Goal: Information Seeking & Learning: Check status

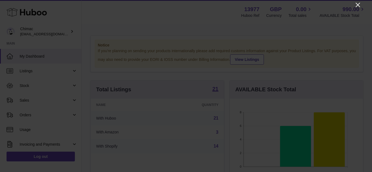
click at [358, 5] on icon "Close" at bounding box center [358, 5] width 4 height 4
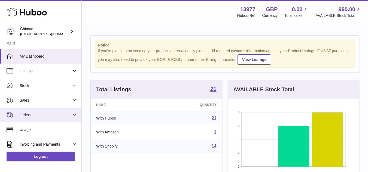
click at [36, 114] on span "Orders" at bounding box center [46, 115] width 52 height 5
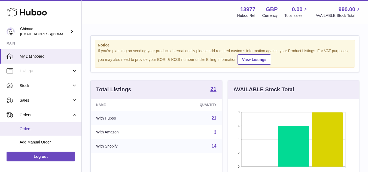
click at [37, 127] on span "Orders" at bounding box center [49, 129] width 58 height 5
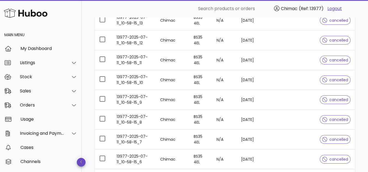
scroll to position [186, 0]
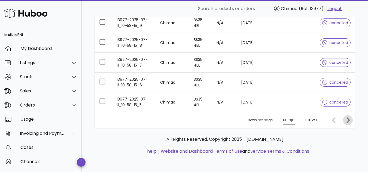
click at [348, 120] on icon "Next page" at bounding box center [347, 120] width 7 height 7
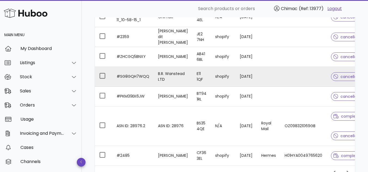
scroll to position [163, 0]
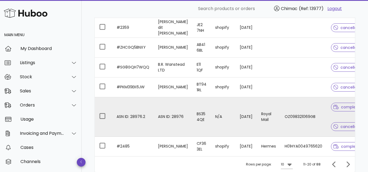
click at [192, 122] on td "BS35 4QE" at bounding box center [201, 116] width 19 height 39
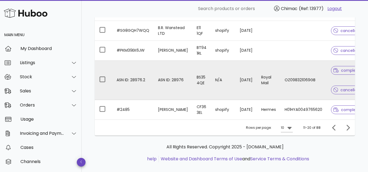
scroll to position [213, 0]
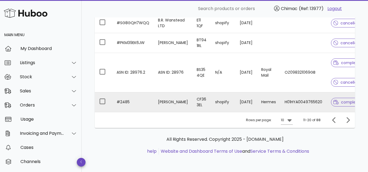
click at [192, 97] on td "CF36 3EL" at bounding box center [201, 103] width 19 height 20
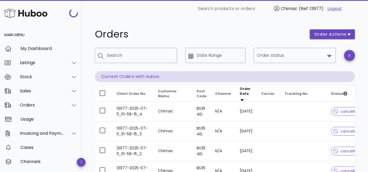
scroll to position [213, 0]
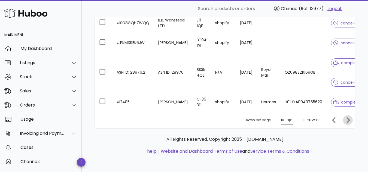
click at [349, 120] on icon "Next page" at bounding box center [347, 120] width 3 height 6
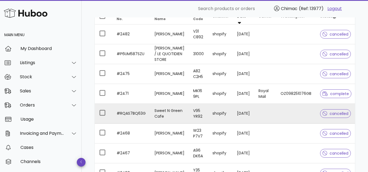
scroll to position [86, 0]
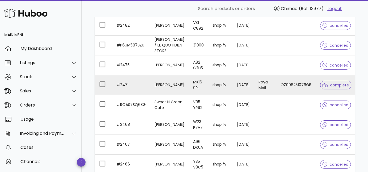
click at [179, 92] on td "[PERSON_NAME]" at bounding box center [169, 85] width 39 height 20
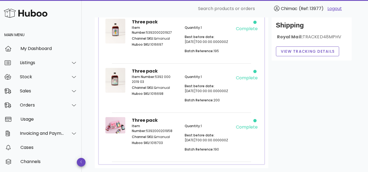
scroll to position [163, 0]
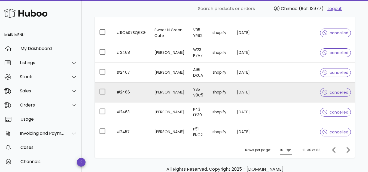
scroll to position [168, 0]
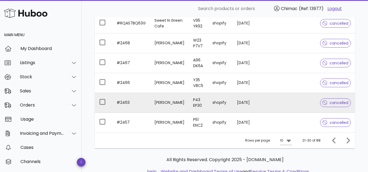
click at [177, 110] on td "[PERSON_NAME]" at bounding box center [169, 103] width 39 height 20
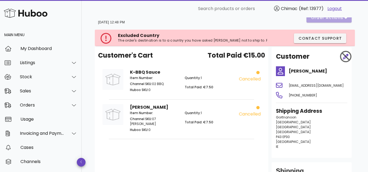
scroll to position [27, 0]
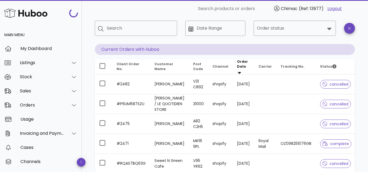
scroll to position [168, 0]
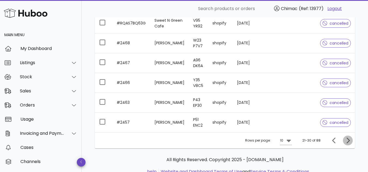
click at [348, 144] on icon "Next page" at bounding box center [347, 141] width 3 height 6
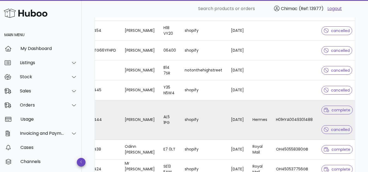
scroll to position [128, 0]
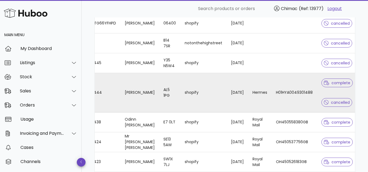
click at [185, 90] on td "shopify" at bounding box center [203, 92] width 46 height 39
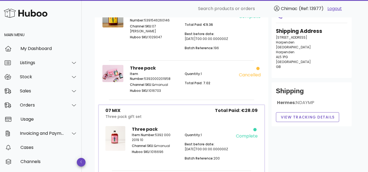
scroll to position [27, 0]
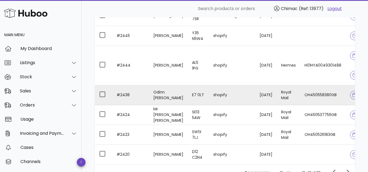
click at [163, 94] on td "Odinn [PERSON_NAME]" at bounding box center [168, 96] width 39 height 20
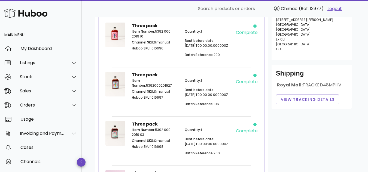
scroll to position [74, 0]
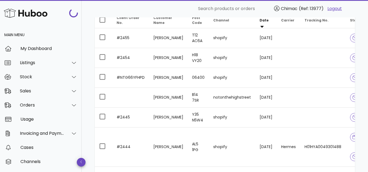
scroll to position [155, 0]
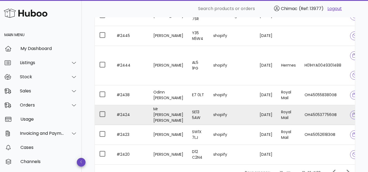
click at [198, 111] on td "SE13 5AW" at bounding box center [198, 115] width 21 height 20
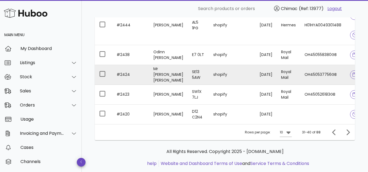
scroll to position [210, 0]
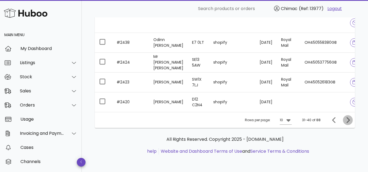
click at [349, 122] on icon "Next page" at bounding box center [347, 120] width 7 height 7
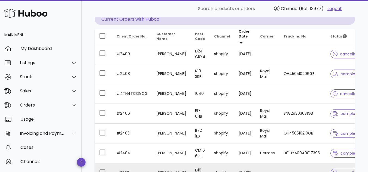
scroll to position [54, 0]
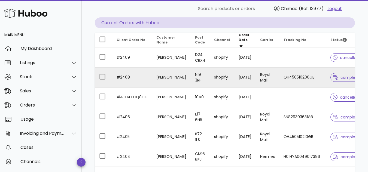
click at [214, 77] on td "shopify" at bounding box center [222, 78] width 25 height 20
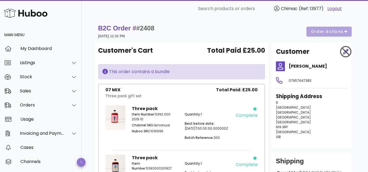
click at [82, 161] on icon "button" at bounding box center [81, 163] width 2 height 4
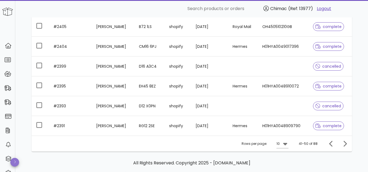
scroll to position [163, 0]
click at [287, 142] on icon at bounding box center [285, 143] width 7 height 7
click at [286, 160] on div "50" at bounding box center [284, 160] width 5 height 5
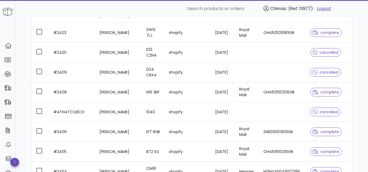
scroll to position [926, 0]
